Goal: Browse casually: Explore the website without a specific task or goal

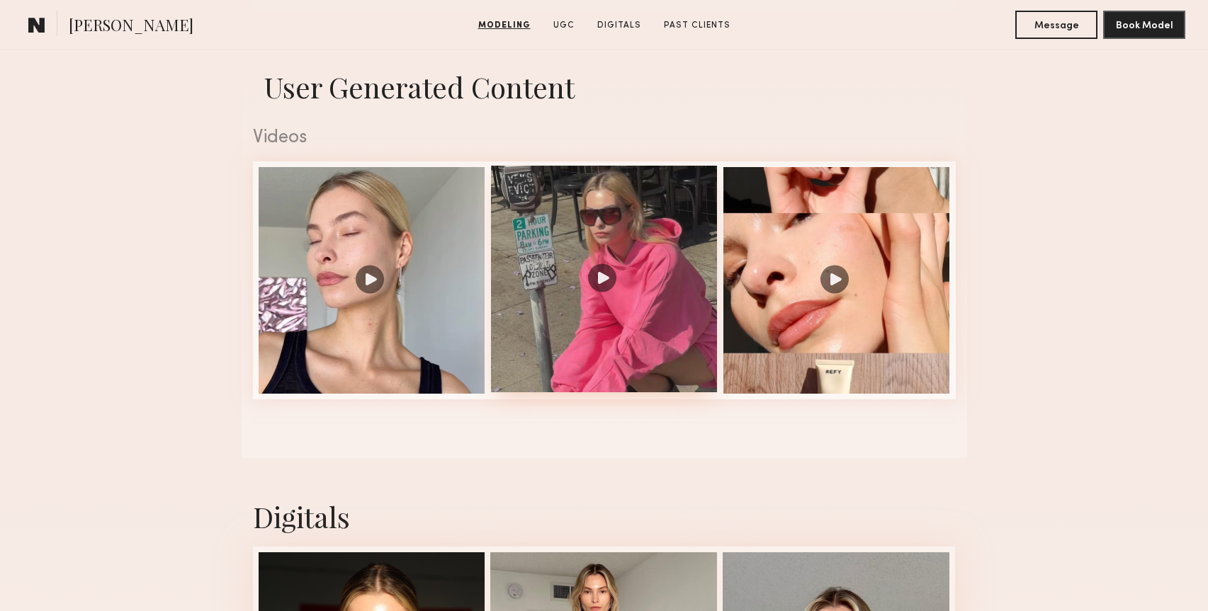
scroll to position [1378, 0]
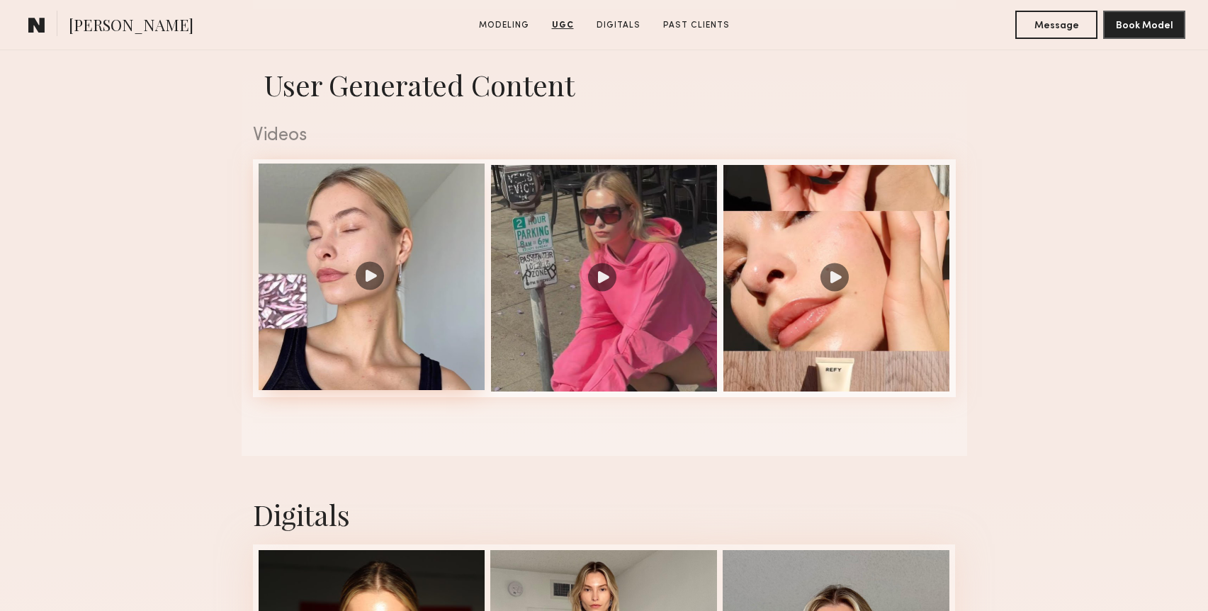
click at [441, 341] on div at bounding box center [372, 277] width 227 height 227
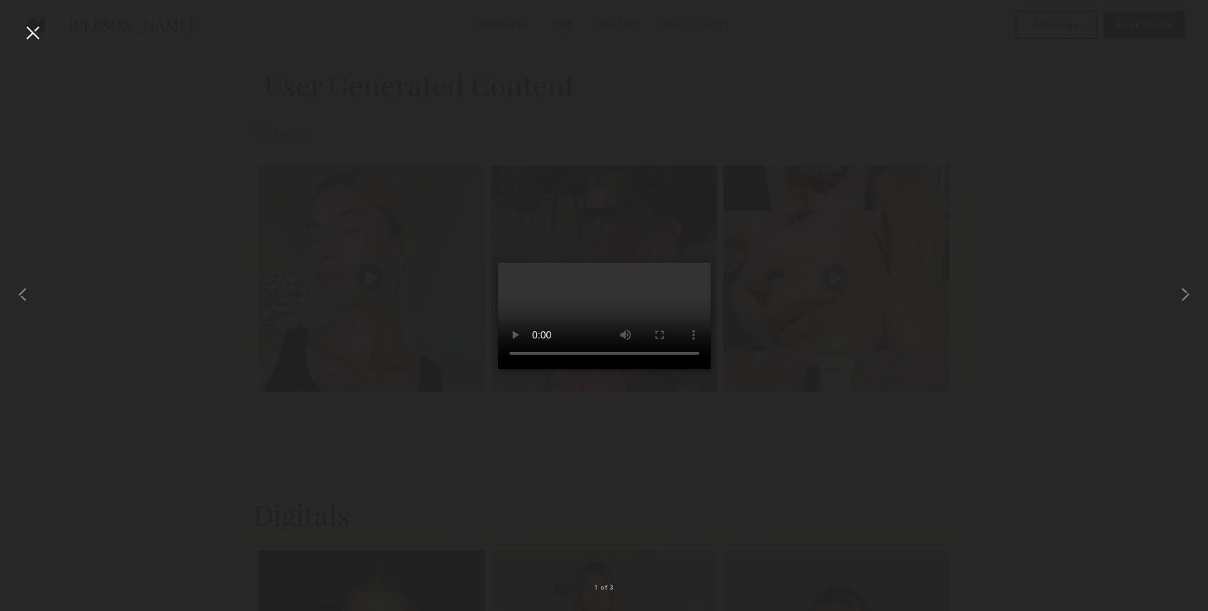
click at [676, 349] on video at bounding box center [604, 316] width 212 height 106
click at [582, 312] on video at bounding box center [604, 316] width 212 height 106
click at [608, 369] on video at bounding box center [604, 316] width 212 height 106
click at [940, 349] on div at bounding box center [604, 294] width 1208 height 543
click at [663, 369] on video at bounding box center [604, 316] width 212 height 106
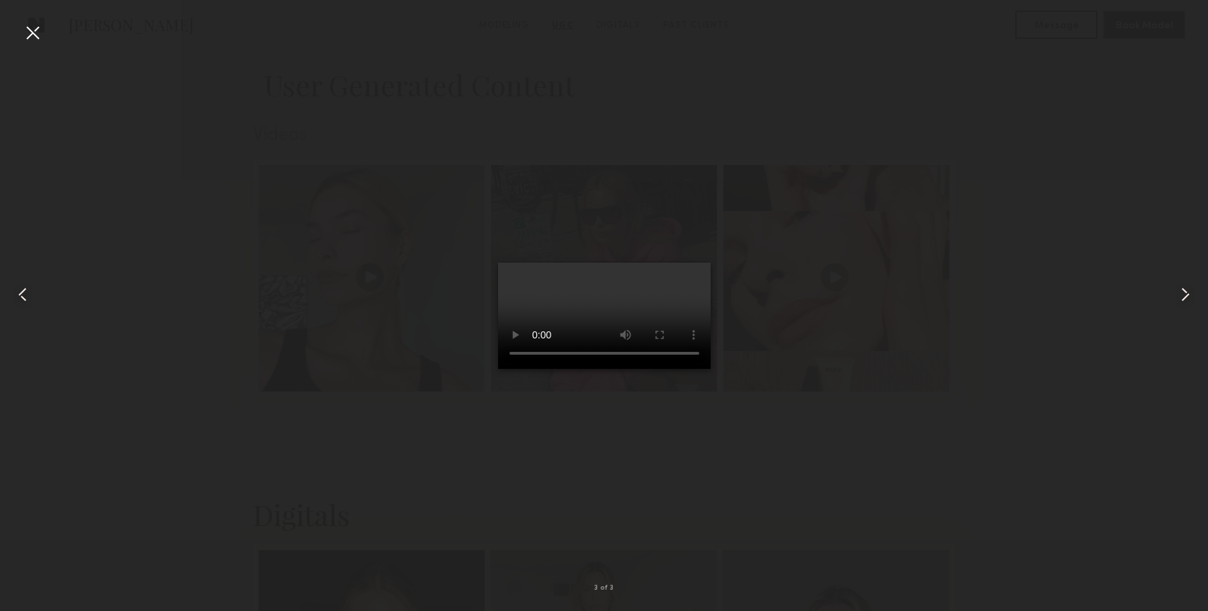
click at [671, 361] on video at bounding box center [604, 316] width 212 height 106
click at [28, 29] on div at bounding box center [32, 32] width 23 height 23
